Goal: Task Accomplishment & Management: Complete application form

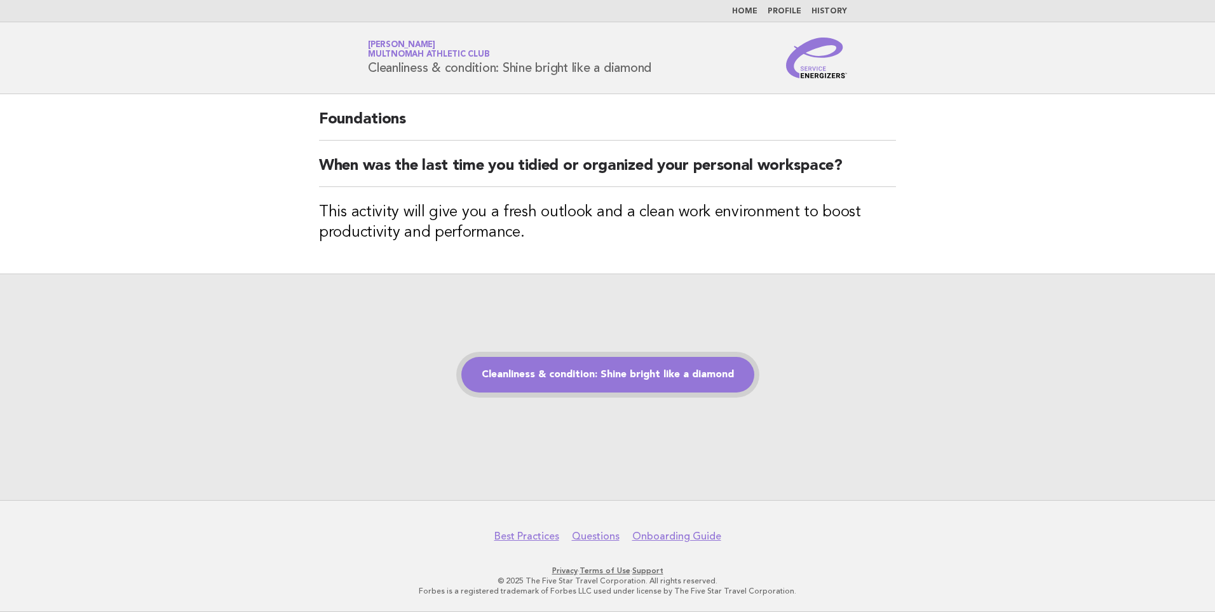
click at [609, 377] on link "Cleanliness & condition: Shine bright like a diamond" at bounding box center [608, 375] width 293 height 36
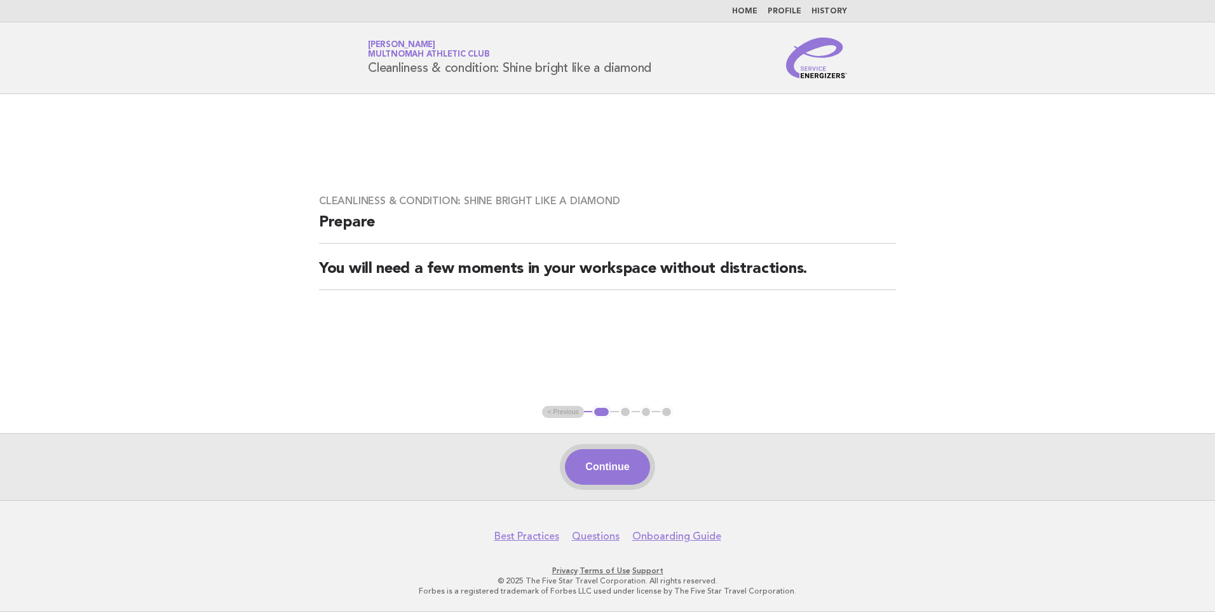
click at [606, 466] on button "Continue" at bounding box center [607, 467] width 85 height 36
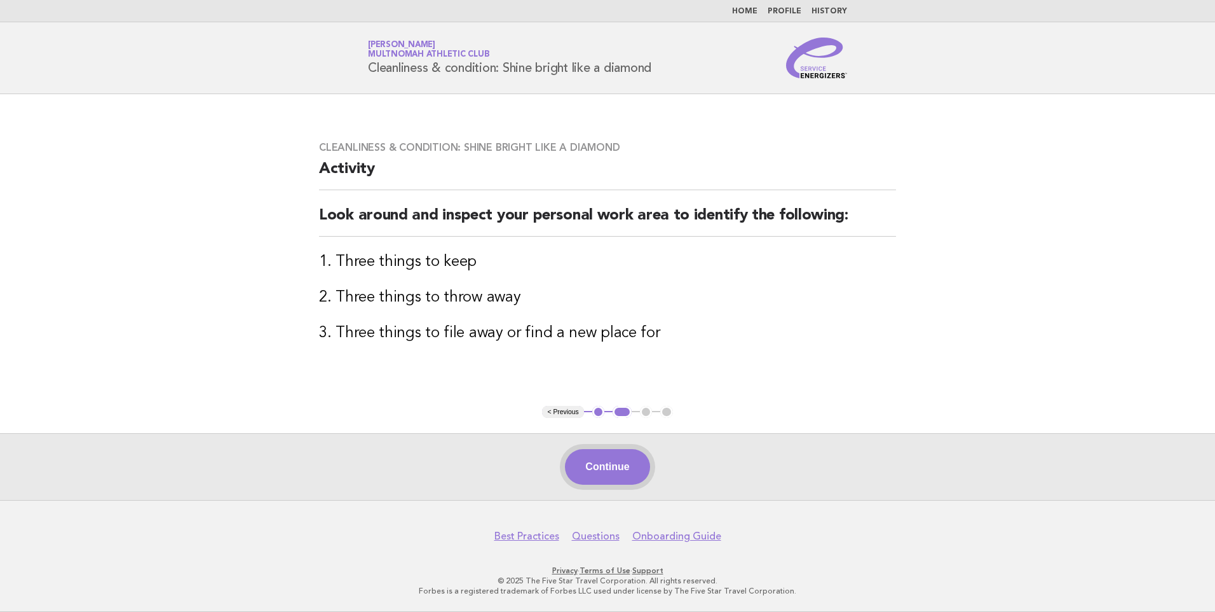
click at [622, 464] on button "Continue" at bounding box center [607, 467] width 85 height 36
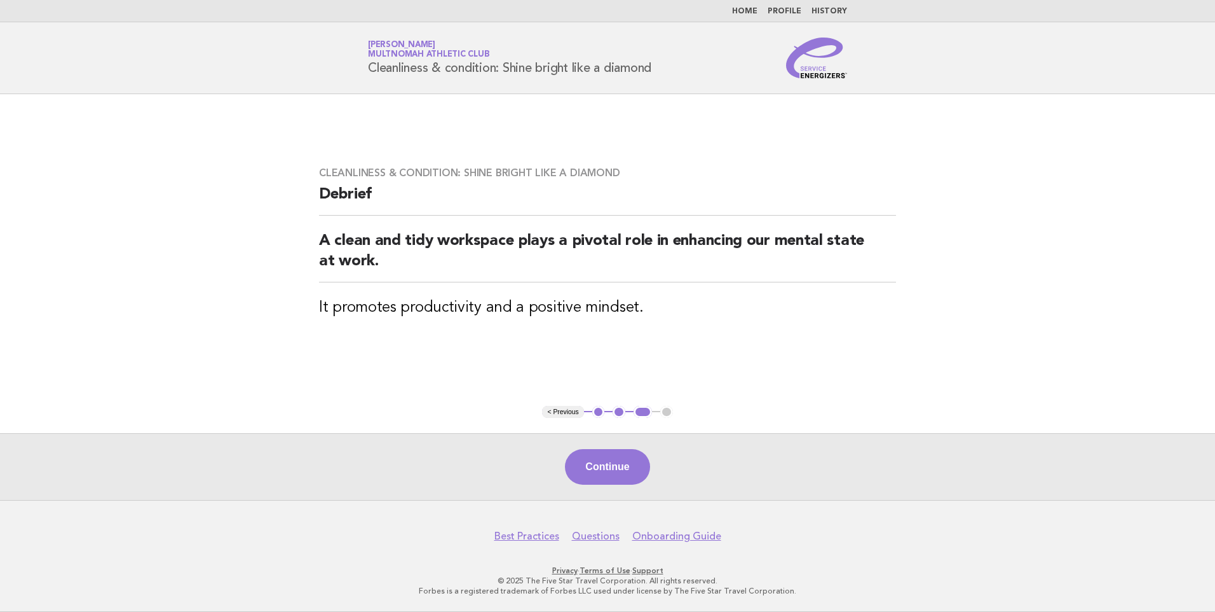
click at [622, 464] on button "Continue" at bounding box center [607, 467] width 85 height 36
